Goal: Task Accomplishment & Management: Use online tool/utility

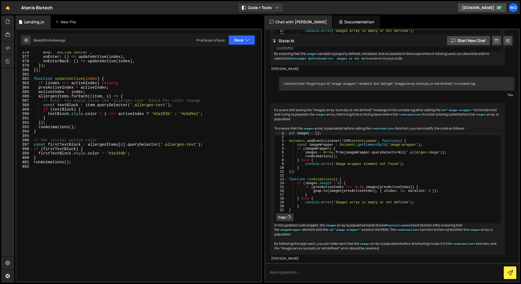
scroll to position [1663, 0]
click at [269, 1] on div "Hold on a sec... Are you certain you wish to leave this page? Any changes you'v…" at bounding box center [260, 142] width 521 height 284
click at [270, 5] on button "Code + Tools" at bounding box center [260, 8] width 46 height 10
click at [270, 20] on button "Code Only" at bounding box center [261, 20] width 46 height 10
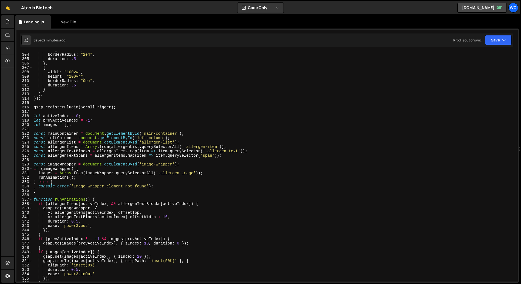
scroll to position [1328, 0]
click at [110, 156] on div "height : "40vh" , borderRadius : "2em" , duration : .5 } , { width : "100vw" , …" at bounding box center [274, 167] width 483 height 238
click at [199, 152] on div "height : "40vh" , borderRadius : "2em" , duration : .5 } , { width : "100vw" , …" at bounding box center [274, 167] width 483 height 238
click at [225, 150] on div "height : "40vh" , borderRadius : "2em" , duration : .5 } , { width : "100vw" , …" at bounding box center [274, 167] width 483 height 238
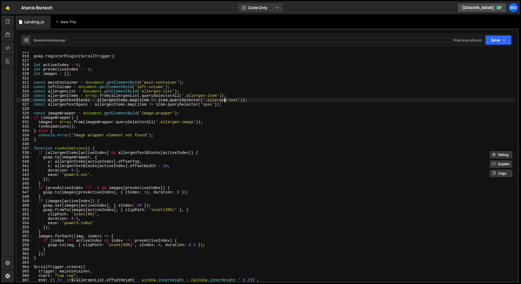
scroll to position [1381, 0]
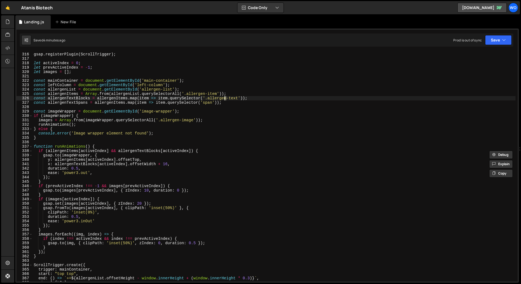
click at [208, 153] on div "gsap . registerPlugin ( ScrollTrigger ) ; let activeIndex = 0 ; let prevActiveI…" at bounding box center [274, 167] width 483 height 238
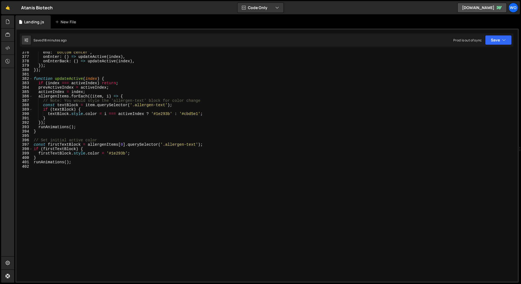
scroll to position [1646, 0]
click at [188, 113] on div "end : 'bottom center' , onEnter : ( ) => updateActive ( index ) , onEnterBack :…" at bounding box center [274, 169] width 483 height 238
paste textarea "90959E"
click at [493, 41] on button "Save" at bounding box center [498, 40] width 27 height 10
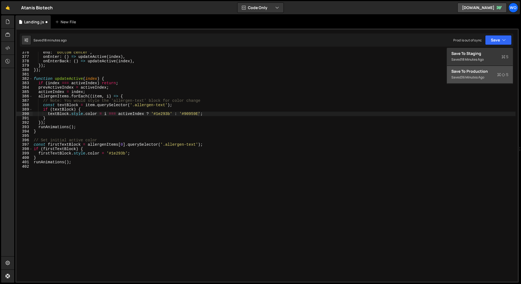
click at [476, 70] on div "Save to Production S" at bounding box center [479, 71] width 57 height 5
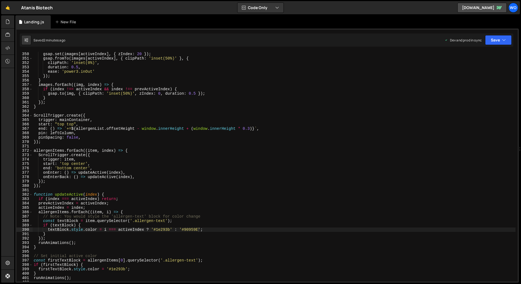
scroll to position [1581, 0]
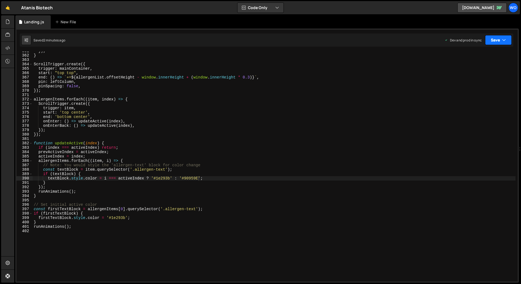
click at [492, 40] on button "Save" at bounding box center [498, 40] width 27 height 10
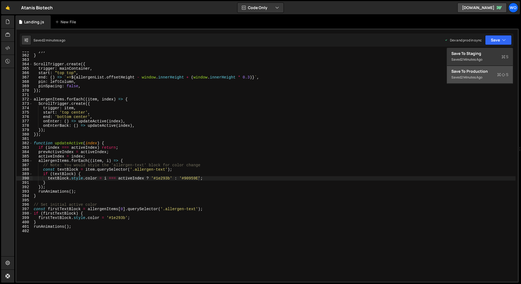
click at [481, 71] on div "Save to Production S" at bounding box center [479, 71] width 57 height 5
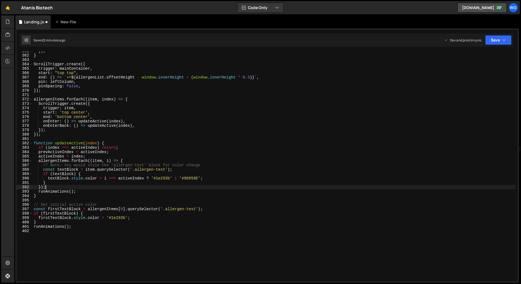
click at [236, 187] on div "}) ; } ScrollTrigger . create ({ trigger : mainContainer , start : "top top" , …" at bounding box center [274, 168] width 483 height 238
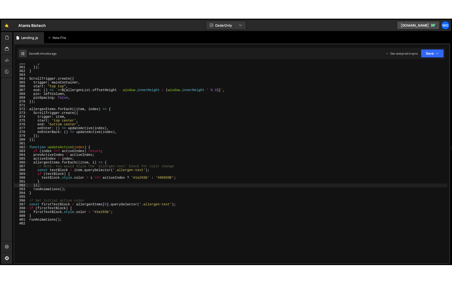
scroll to position [1576, 0]
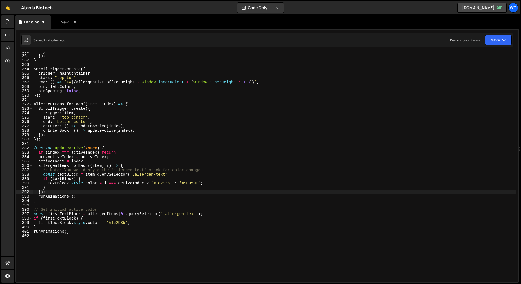
click at [270, 158] on div "} }) ; } ScrollTrigger . create ({ trigger : mainContainer , start : "top top" …" at bounding box center [274, 168] width 483 height 238
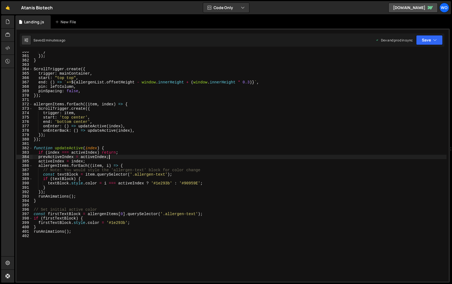
click at [98, 227] on div "} }) ; } ScrollTrigger . create ({ trigger : mainContainer , start : "top top" …" at bounding box center [240, 168] width 414 height 238
type textarea "runAnimations();"
